Goal: Go to known website: Access a specific website the user already knows

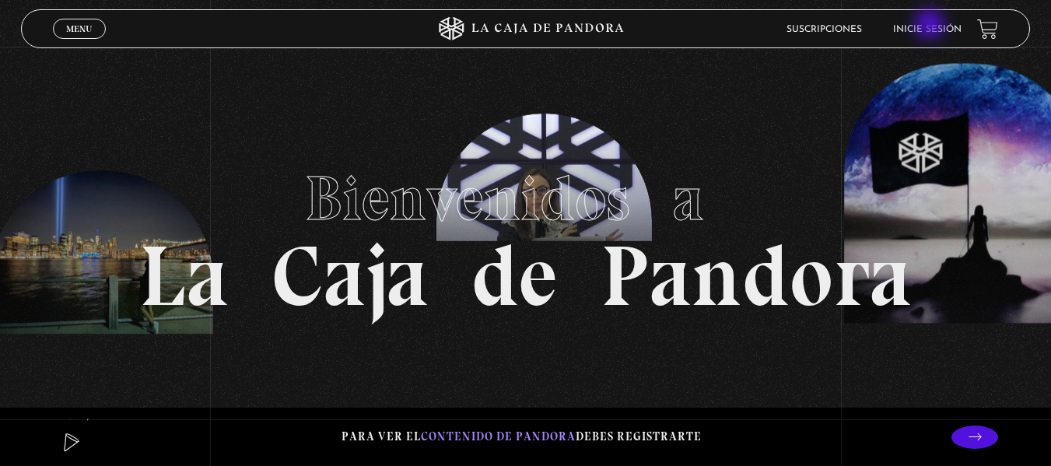
click at [931, 26] on link "Inicie sesión" at bounding box center [927, 29] width 68 height 9
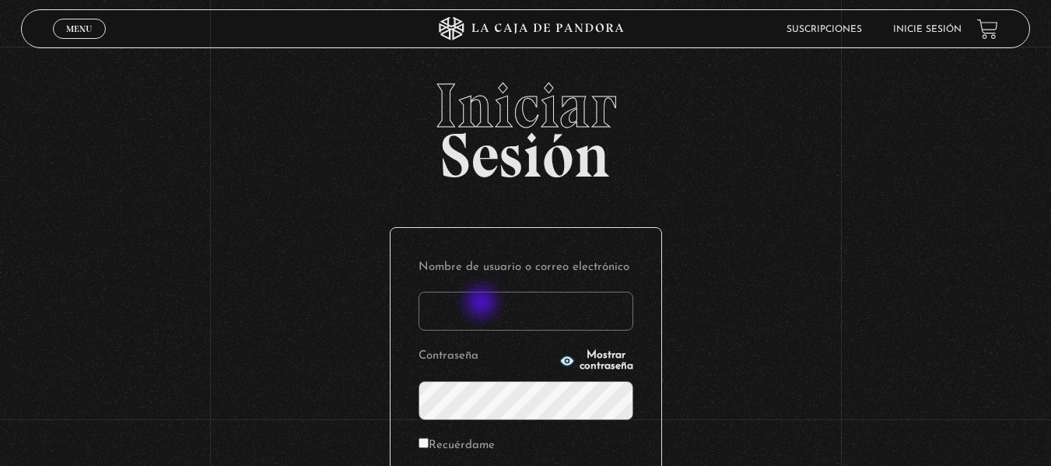
click at [483, 304] on input "Nombre de usuario o correo electrónico" at bounding box center [526, 311] width 215 height 39
type input "[EMAIL_ADDRESS][DOMAIN_NAME]"
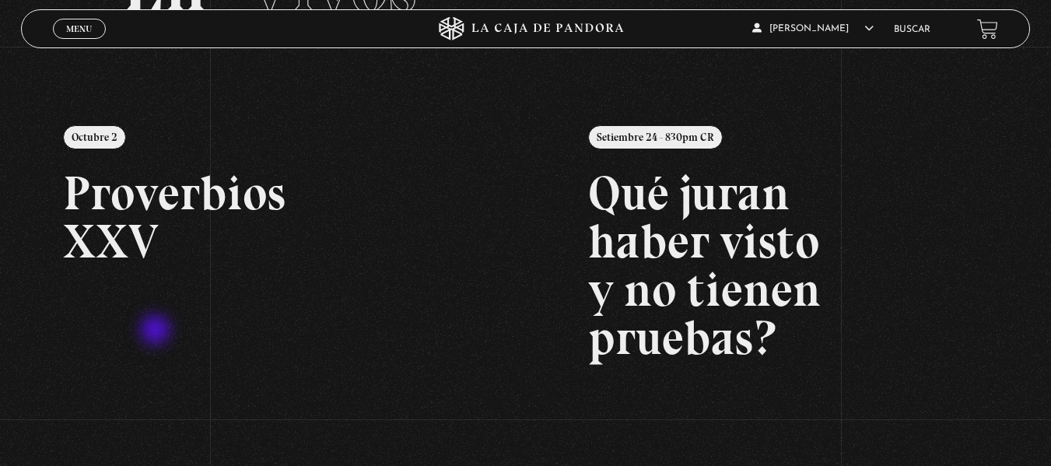
scroll to position [156, 0]
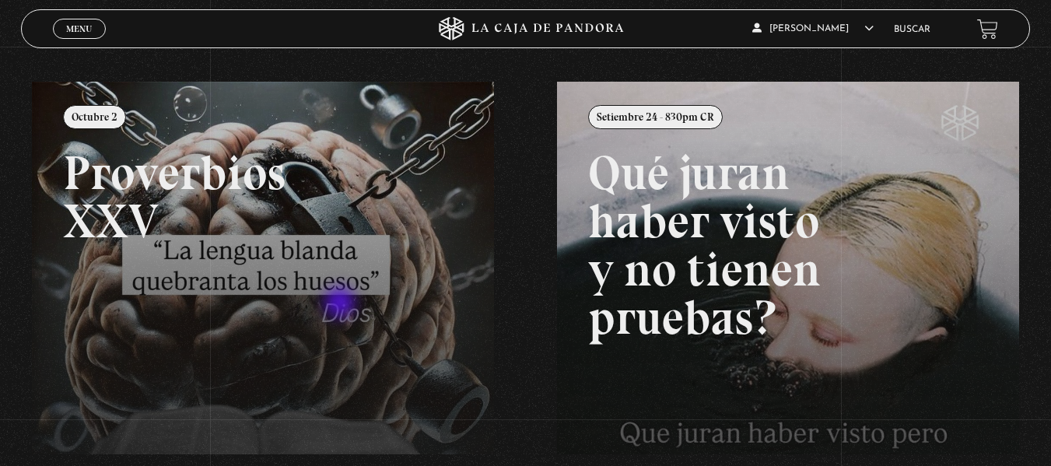
click at [342, 304] on link at bounding box center [557, 315] width 1051 height 466
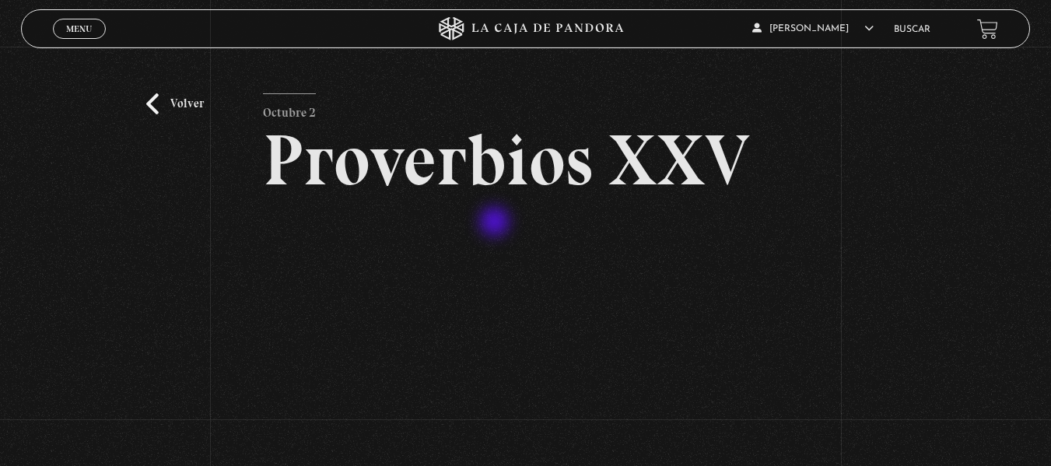
scroll to position [156, 0]
